Goal: Check status: Verify the current state of an ongoing process or item

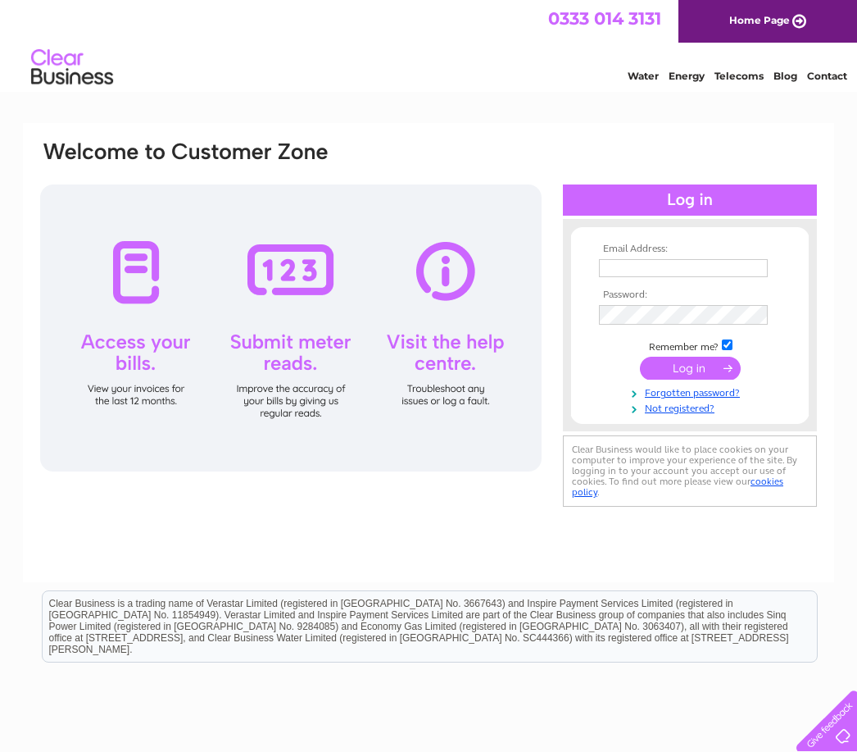
click at [633, 270] on input "text" at bounding box center [683, 268] width 169 height 18
type input "[EMAIL_ADDRESS][DOMAIN_NAME]"
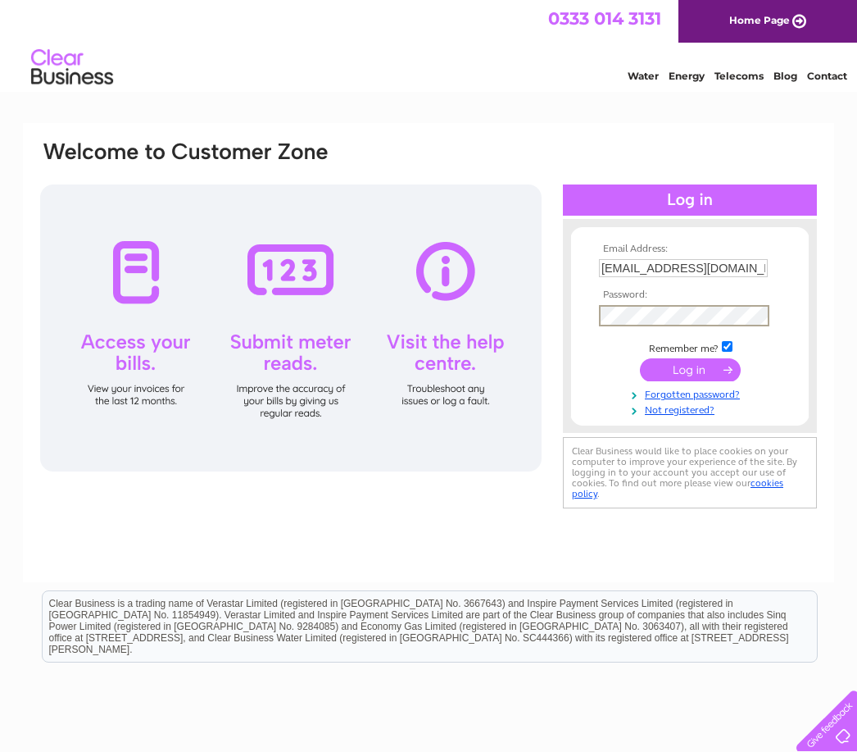
click at [700, 375] on input "submit" at bounding box center [690, 369] width 101 height 23
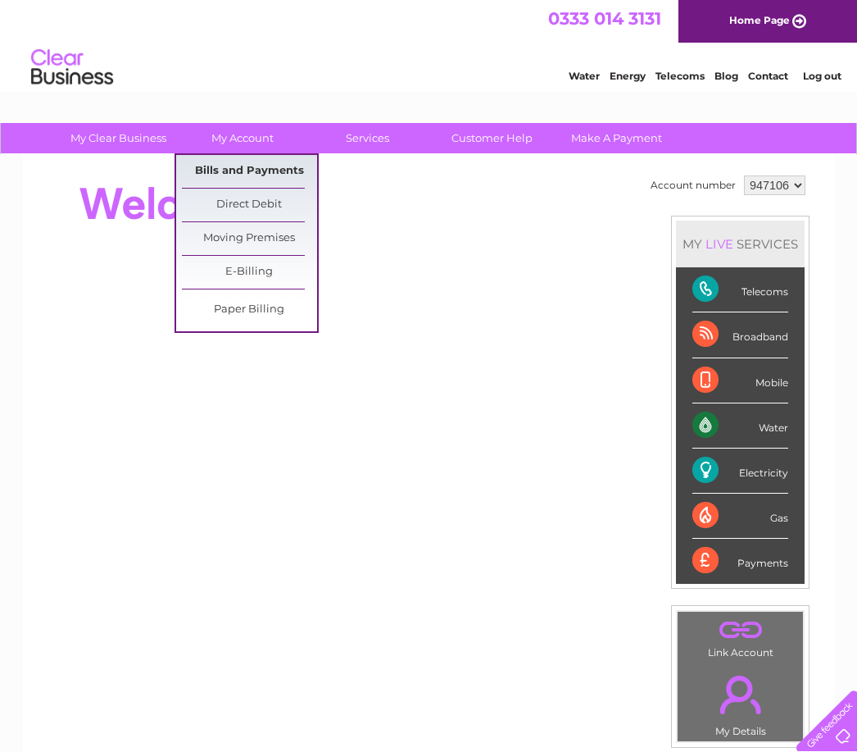
click at [263, 164] on link "Bills and Payments" at bounding box center [249, 171] width 135 height 33
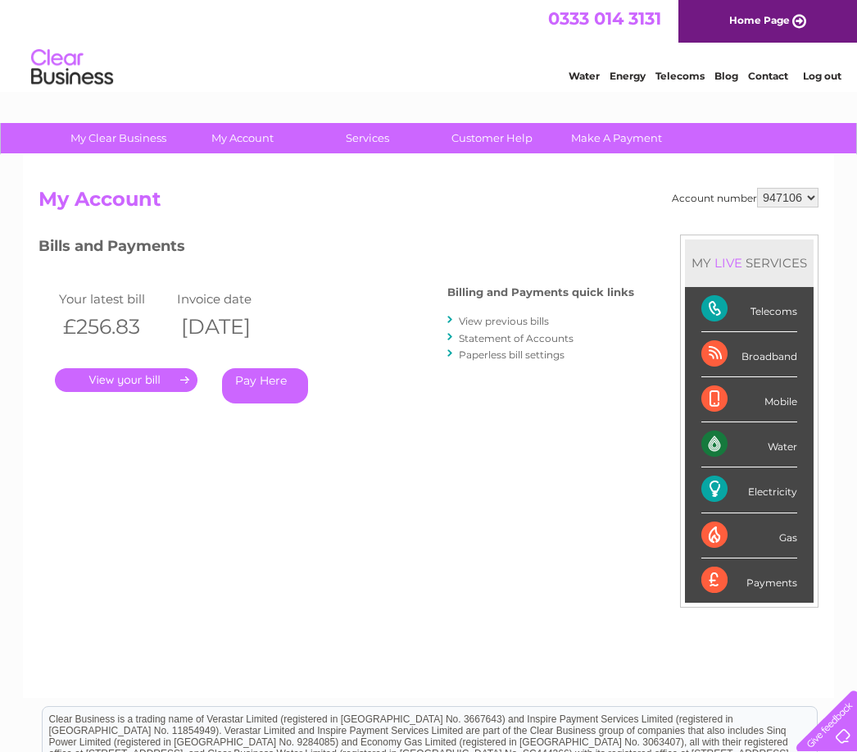
click at [142, 373] on link "." at bounding box center [126, 380] width 143 height 24
